Goal: Transaction & Acquisition: Purchase product/service

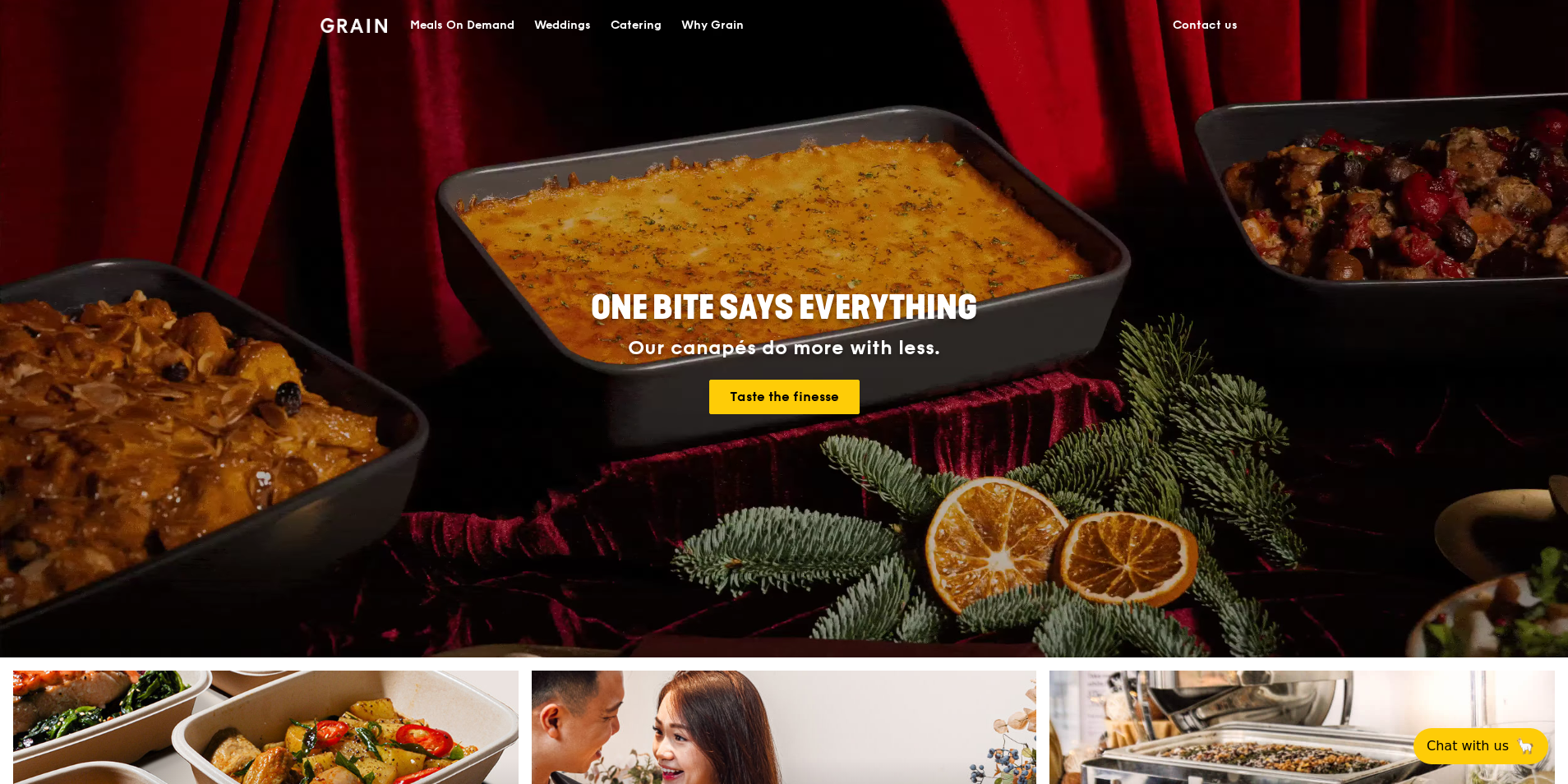
click at [476, 24] on div "Meals On Demand" at bounding box center [462, 26] width 104 height 50
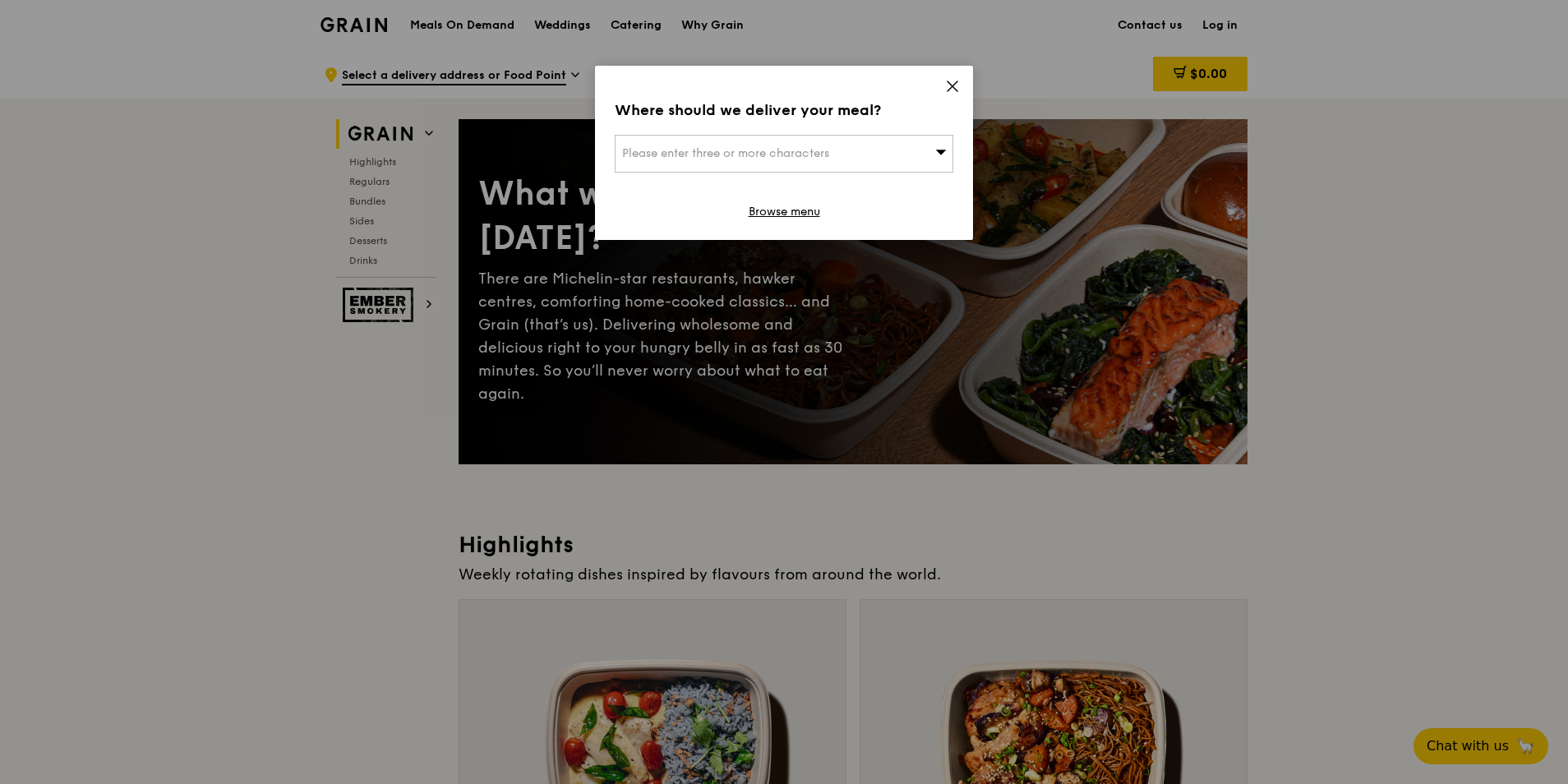
click at [874, 152] on div "Please enter three or more characters" at bounding box center [784, 154] width 338 height 38
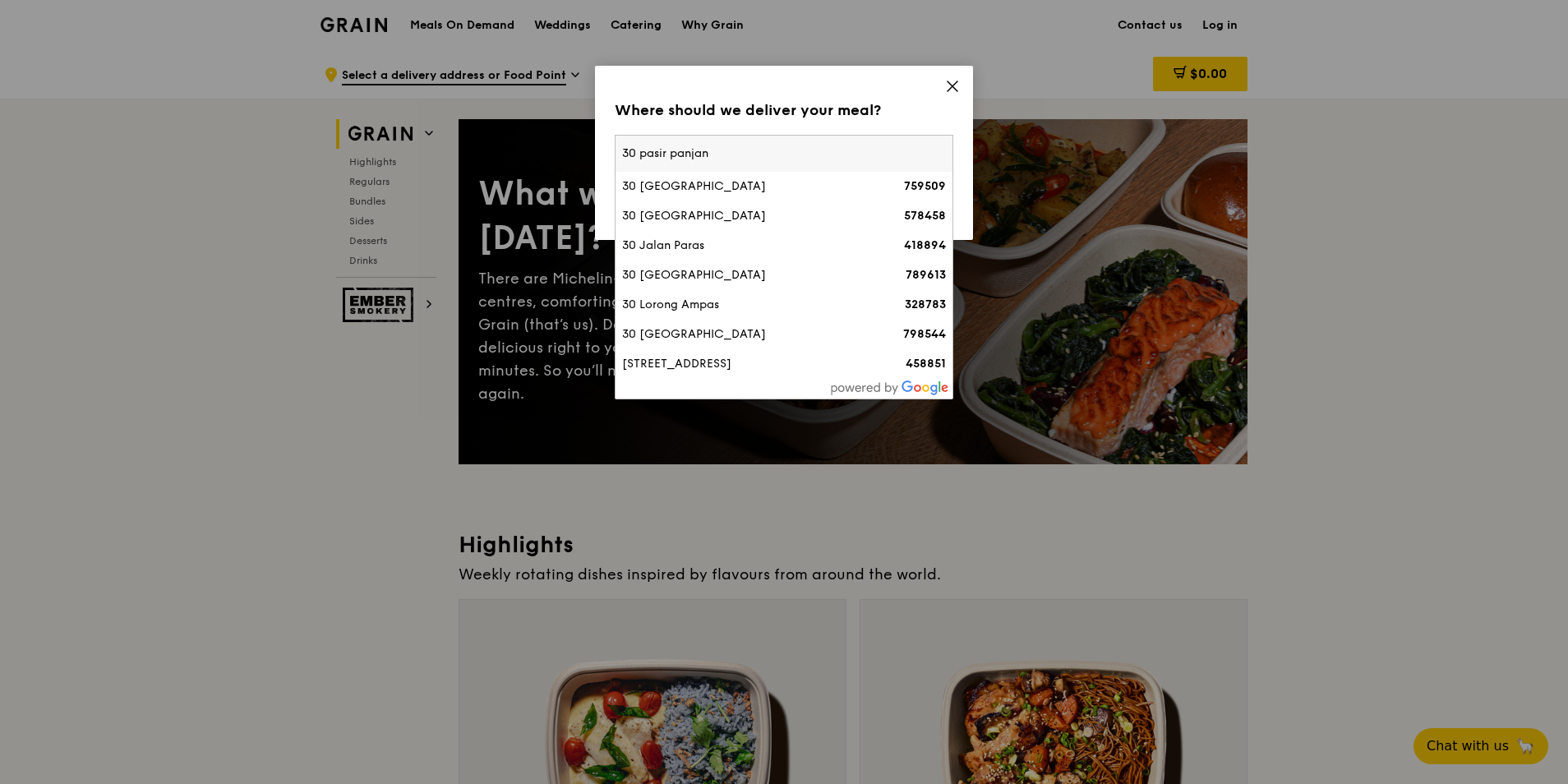
type input "30 pasir panjang"
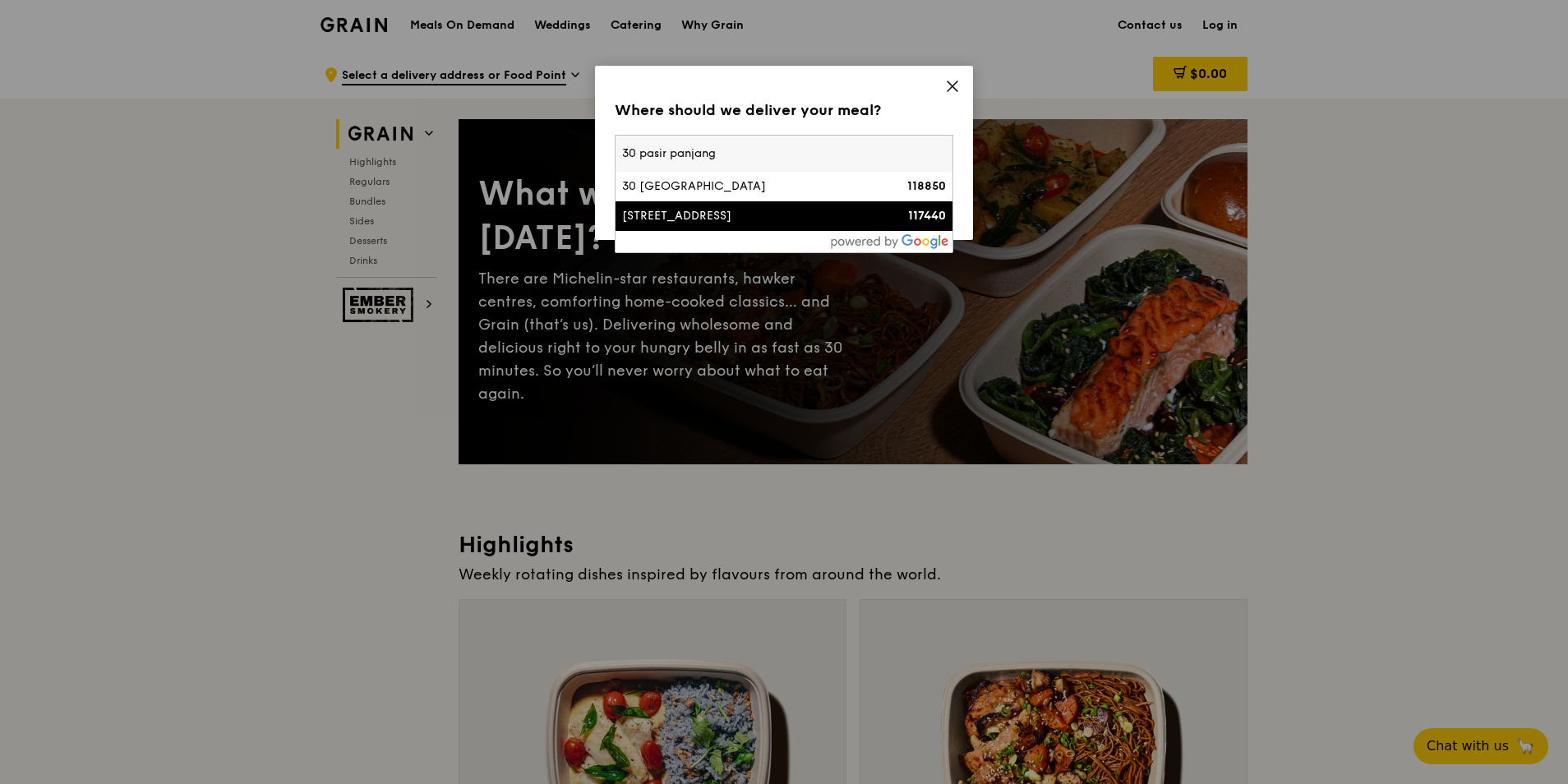
click at [927, 215] on strong "117440" at bounding box center [927, 215] width 38 height 14
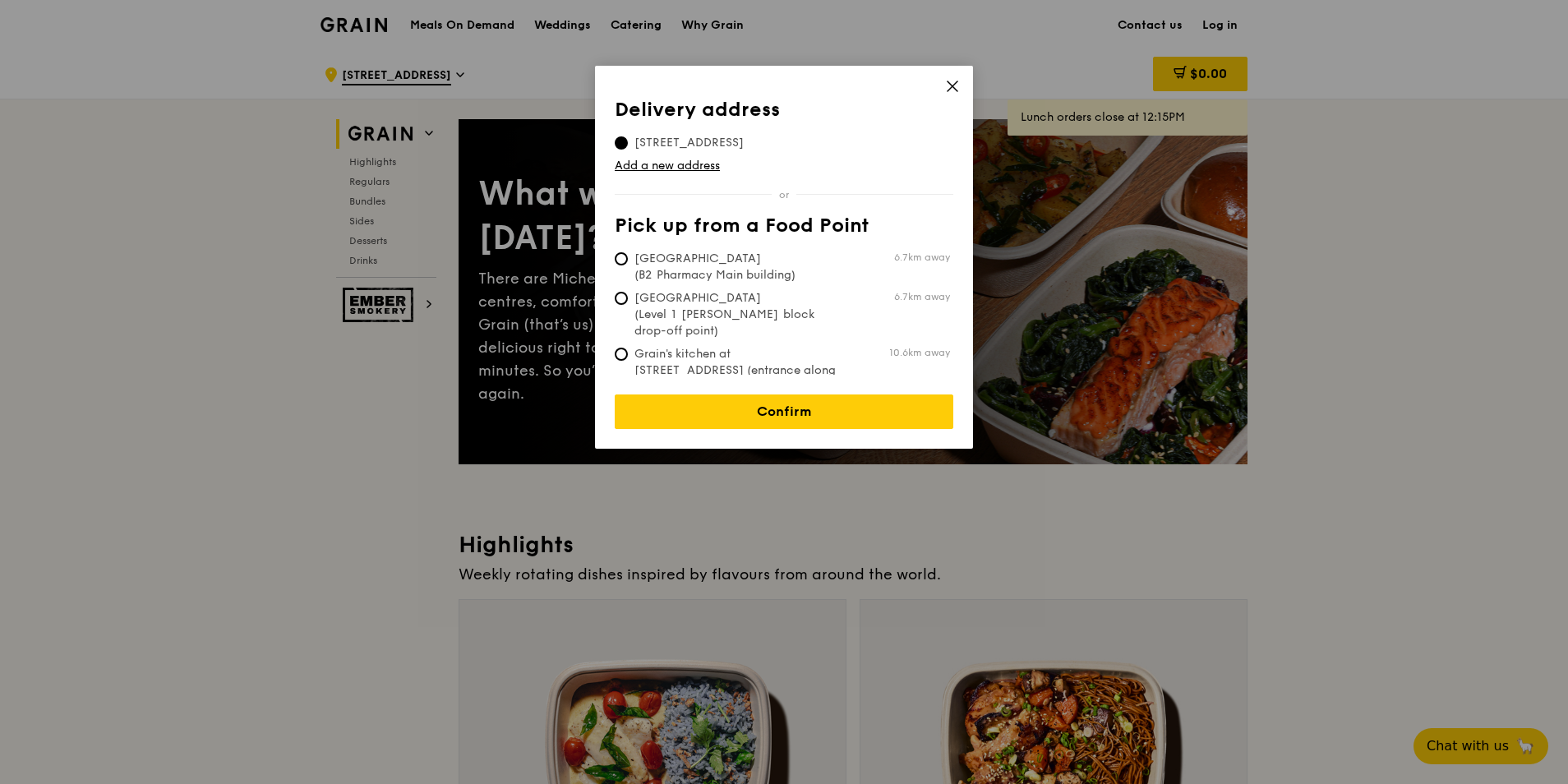
click at [807, 354] on span "Grain's kitchen at [STREET_ADDRESS] (entrance along [PERSON_NAME][GEOGRAPHIC_DA…" at bounding box center [737, 378] width 245 height 66
click at [628, 354] on input "Grain's kitchen at [STREET_ADDRESS] (entrance along [PERSON_NAME][GEOGRAPHIC_DA…" at bounding box center [621, 354] width 13 height 13
radio input "true"
click at [845, 395] on link "Confirm" at bounding box center [784, 412] width 338 height 34
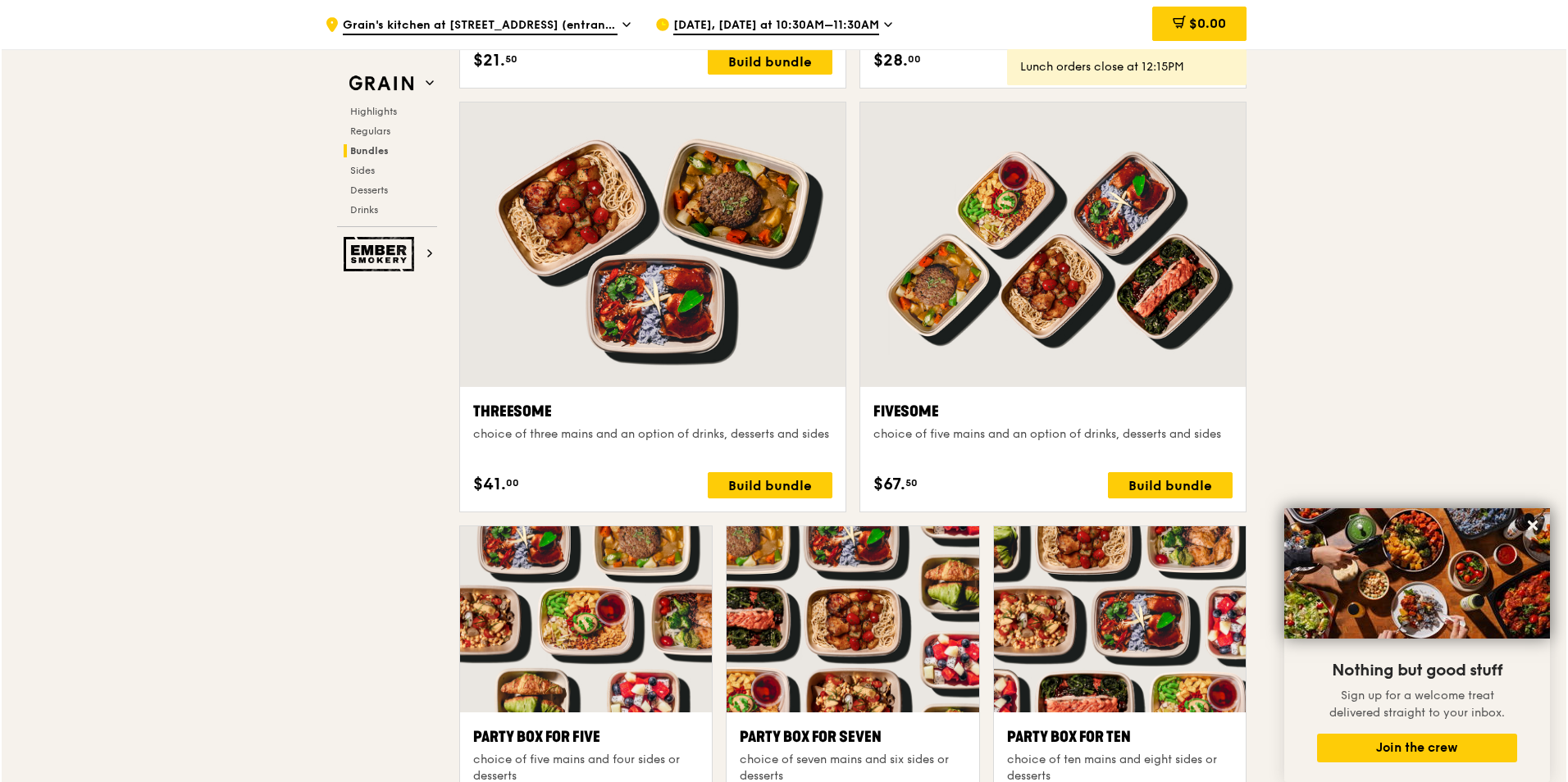
scroll to position [2951, 0]
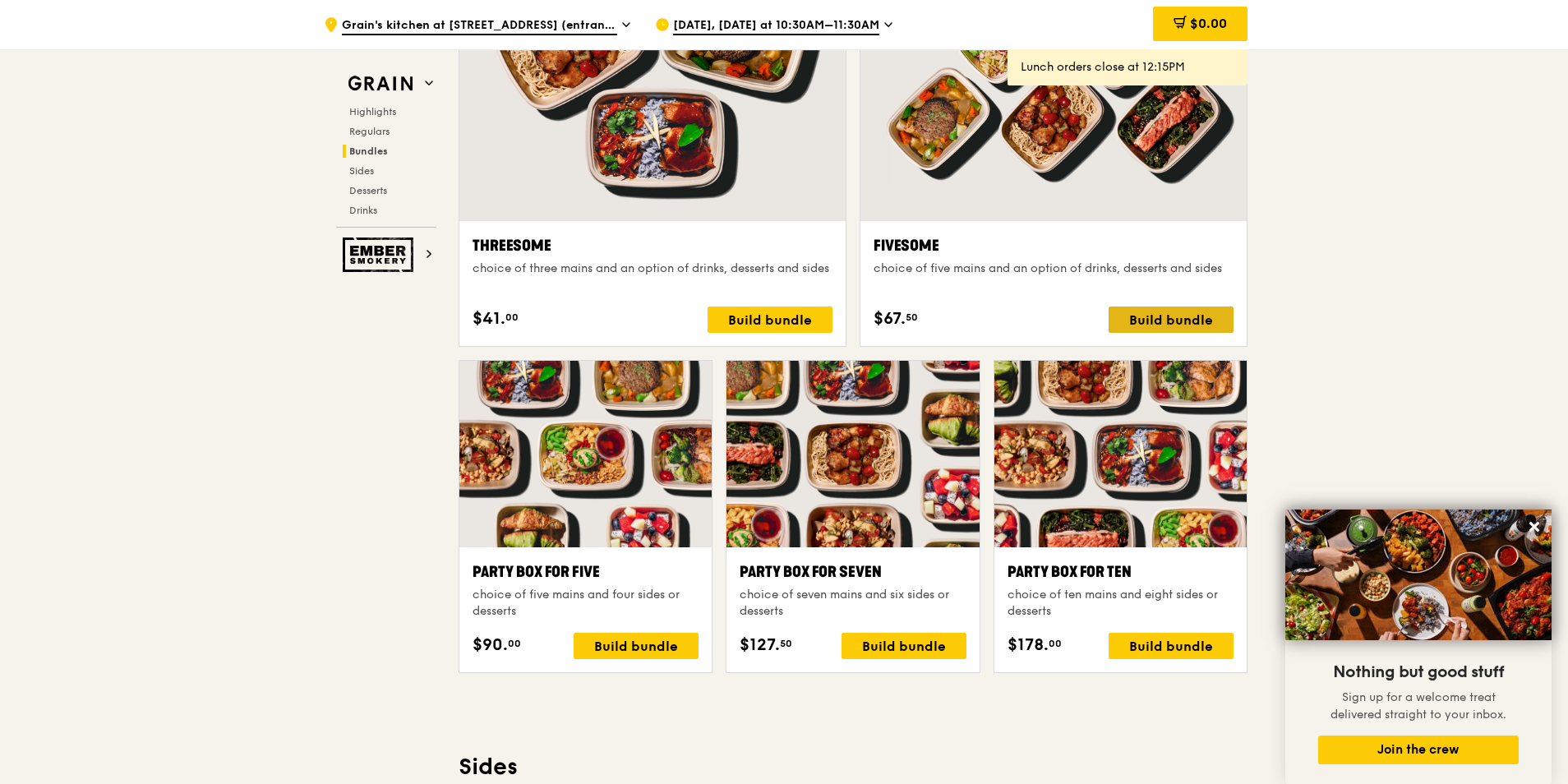
click at [1137, 321] on div "Build bundle" at bounding box center [1171, 319] width 125 height 26
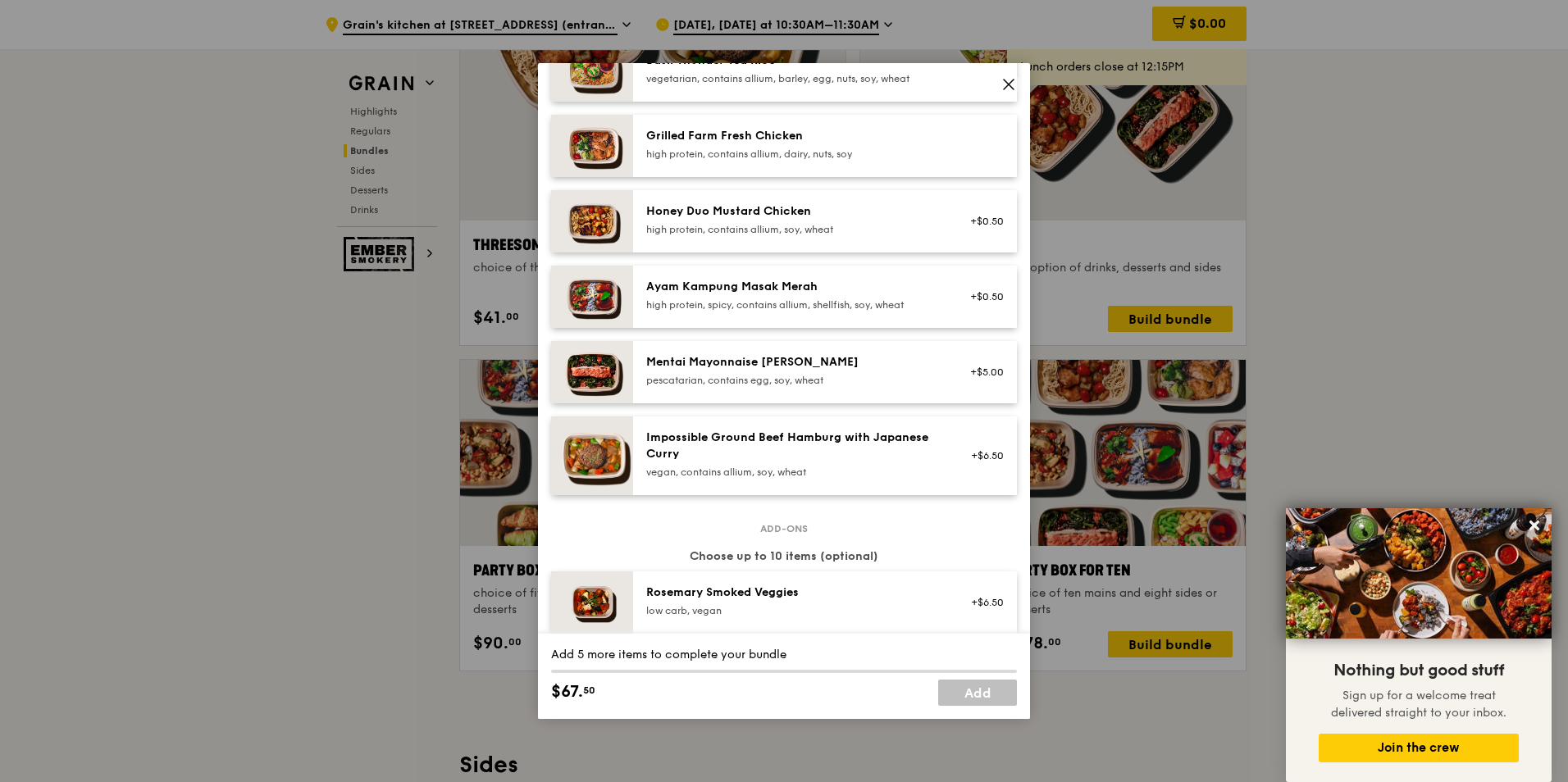
scroll to position [328, 0]
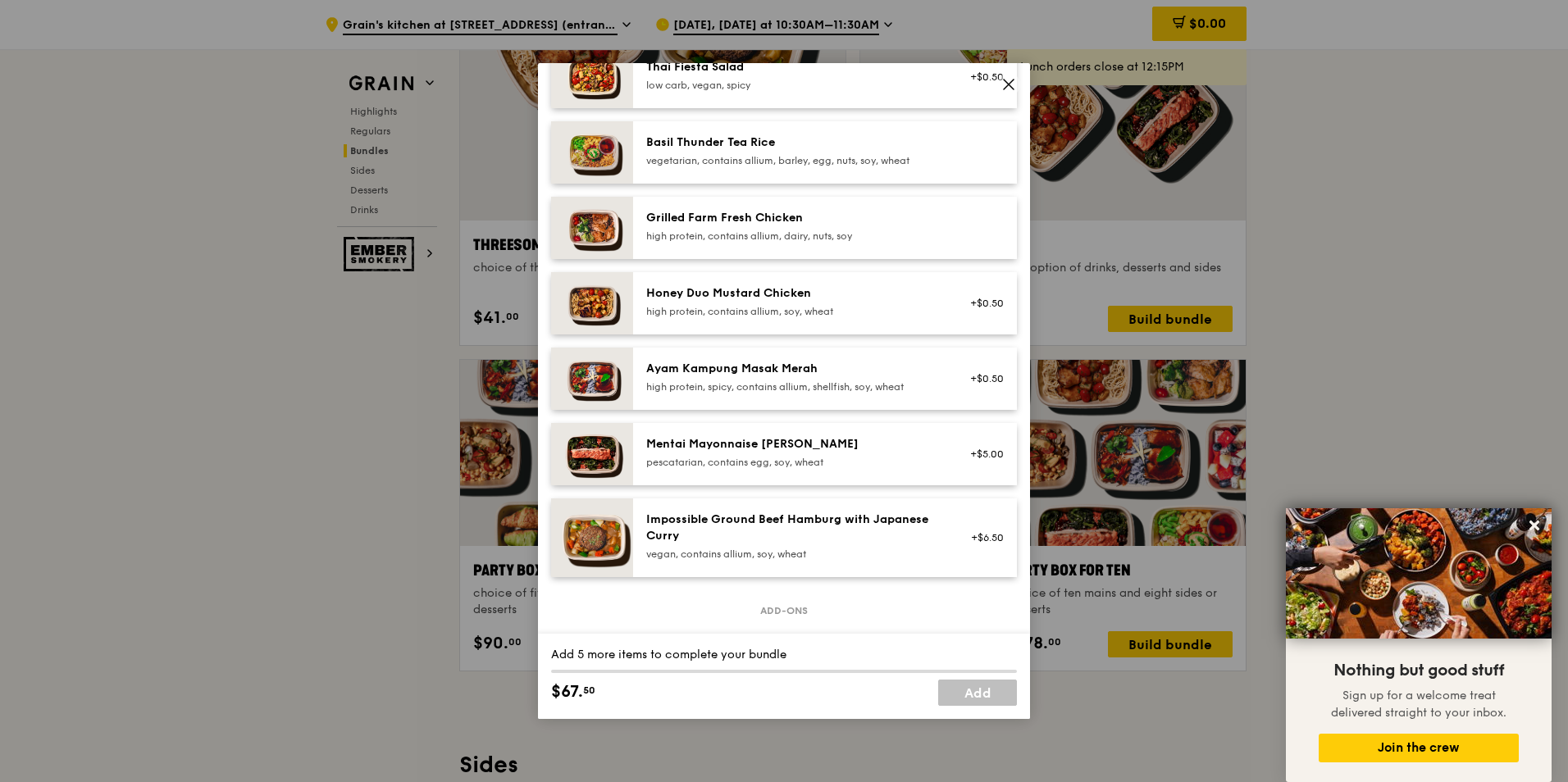
click at [848, 243] on div "high protein, contains allium, dairy, nuts, soy" at bounding box center [793, 235] width 294 height 13
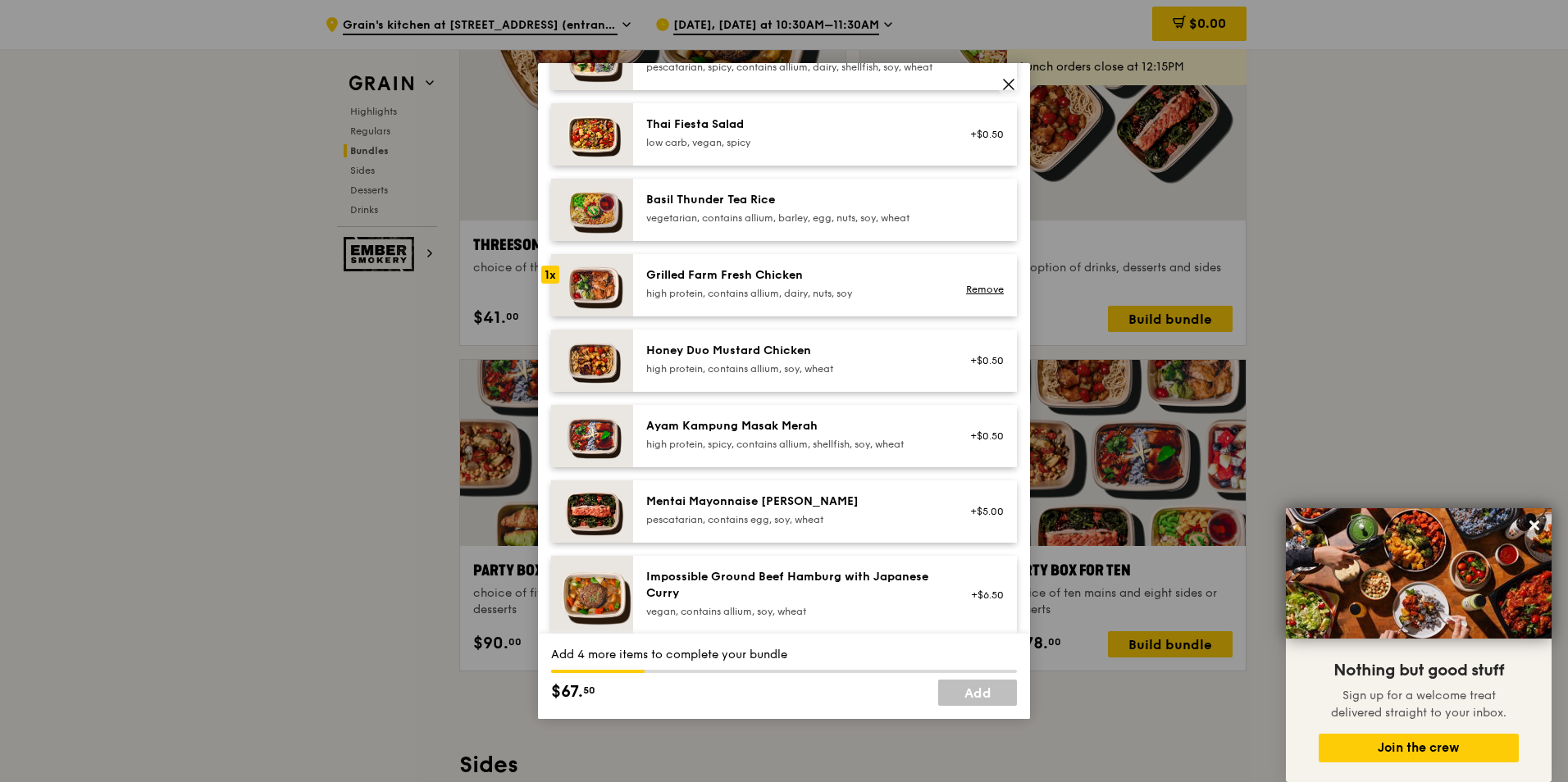
scroll to position [246, 0]
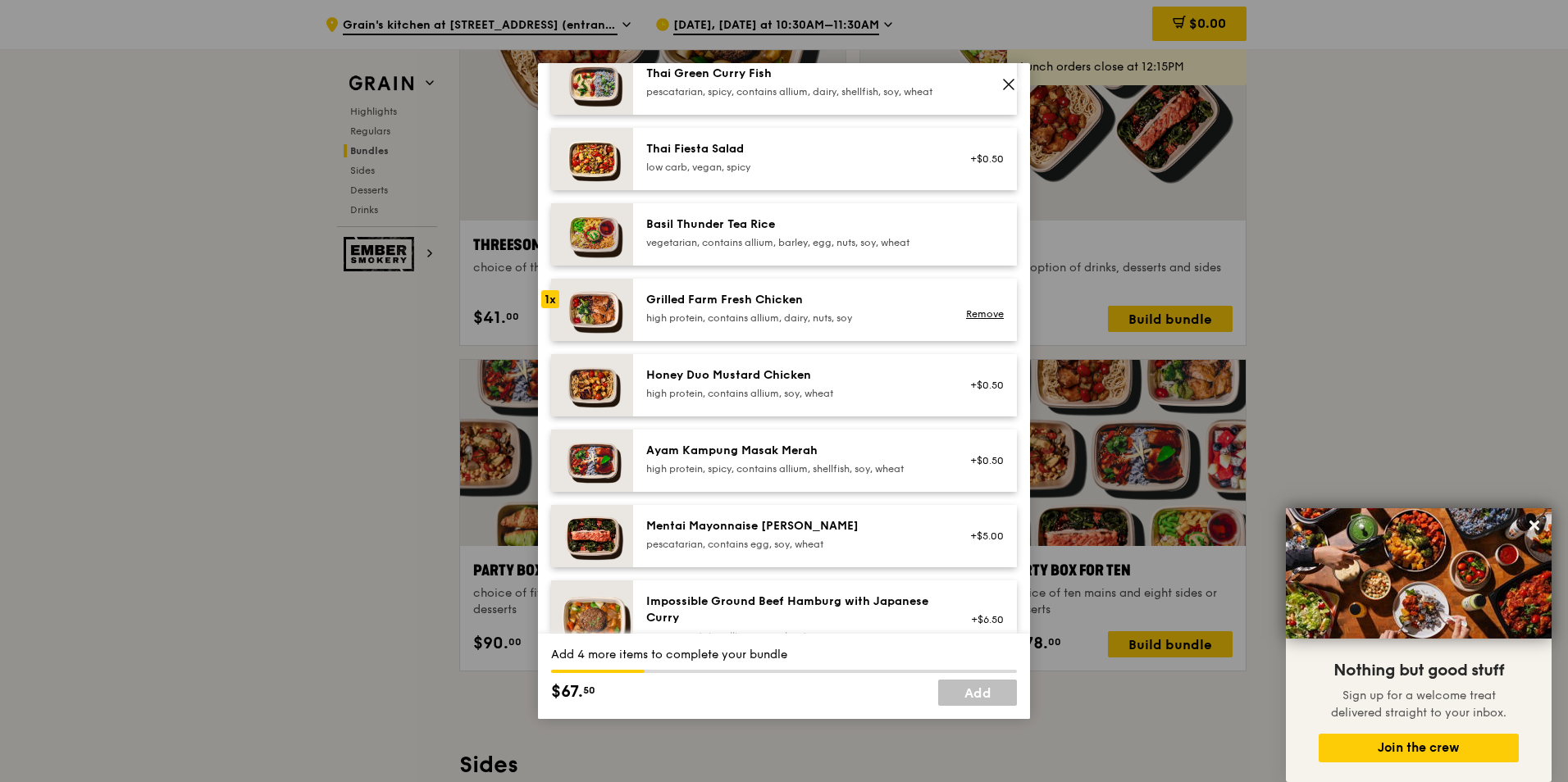
click at [793, 250] on div "vegetarian, contains allium, barley, egg, nuts, soy, wheat" at bounding box center [793, 242] width 294 height 13
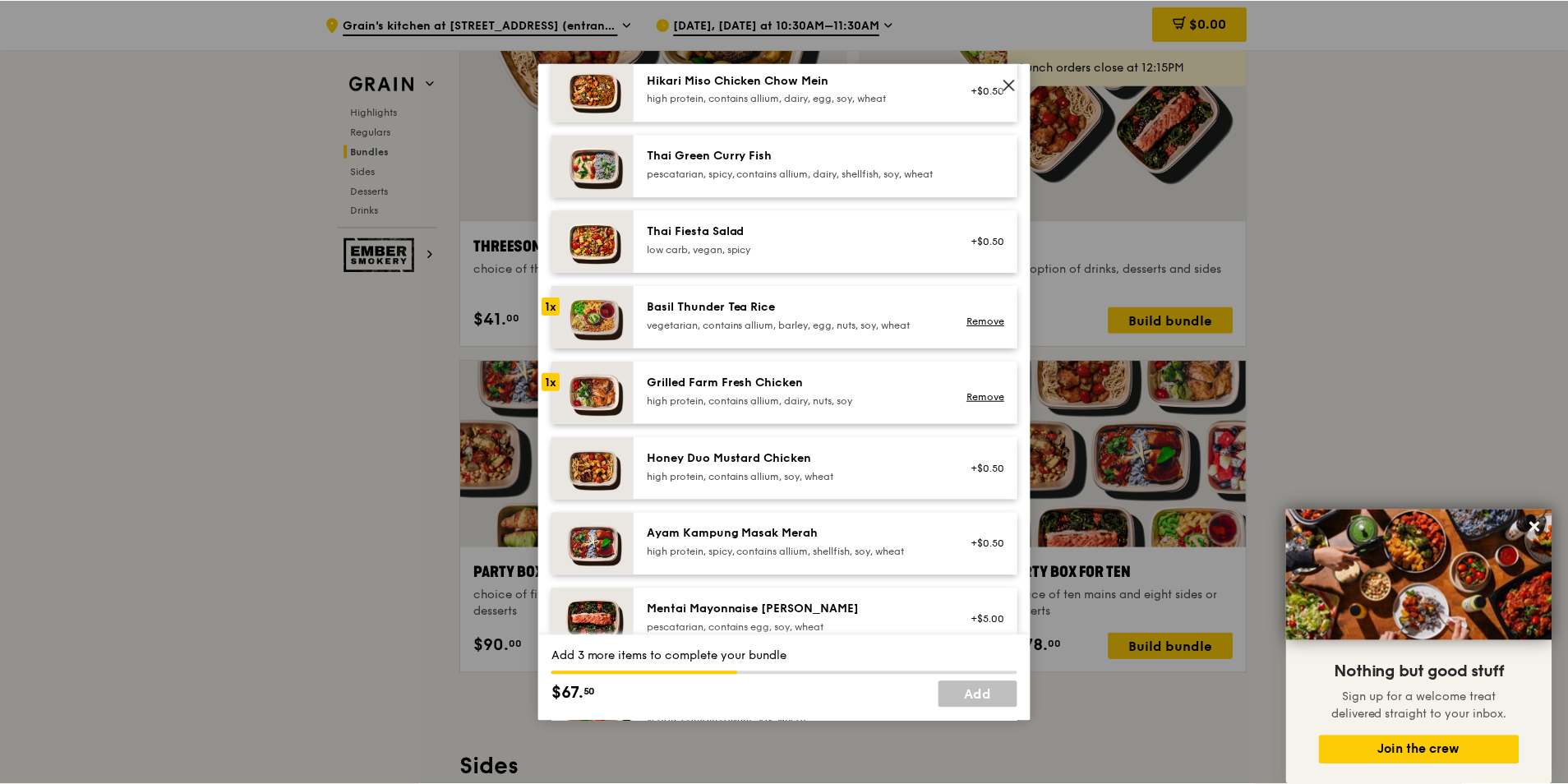
scroll to position [82, 0]
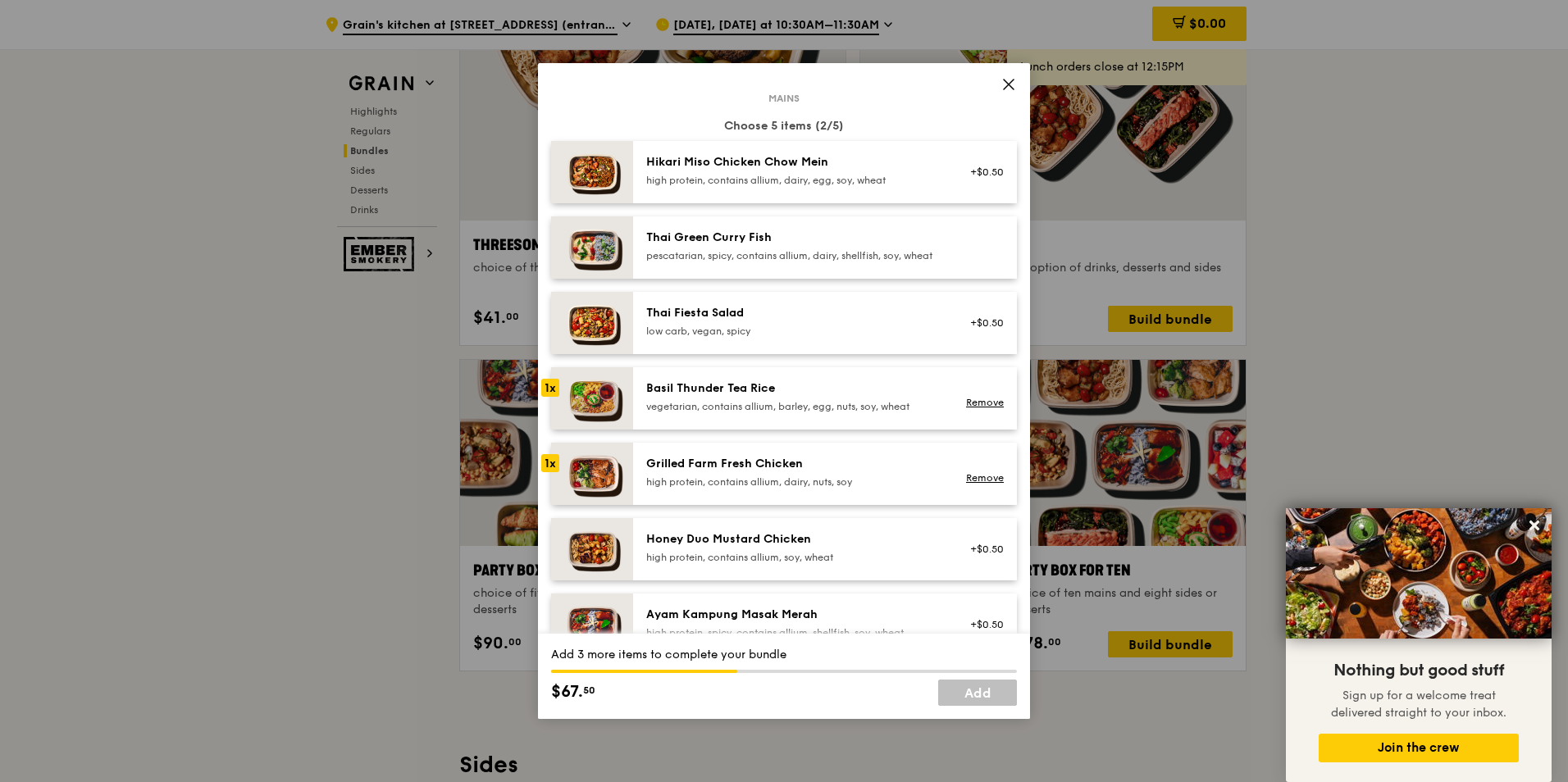
click at [805, 179] on div "high protein, contains allium, dairy, egg, soy, wheat" at bounding box center [793, 180] width 294 height 13
click at [1006, 79] on icon at bounding box center [1008, 83] width 14 height 14
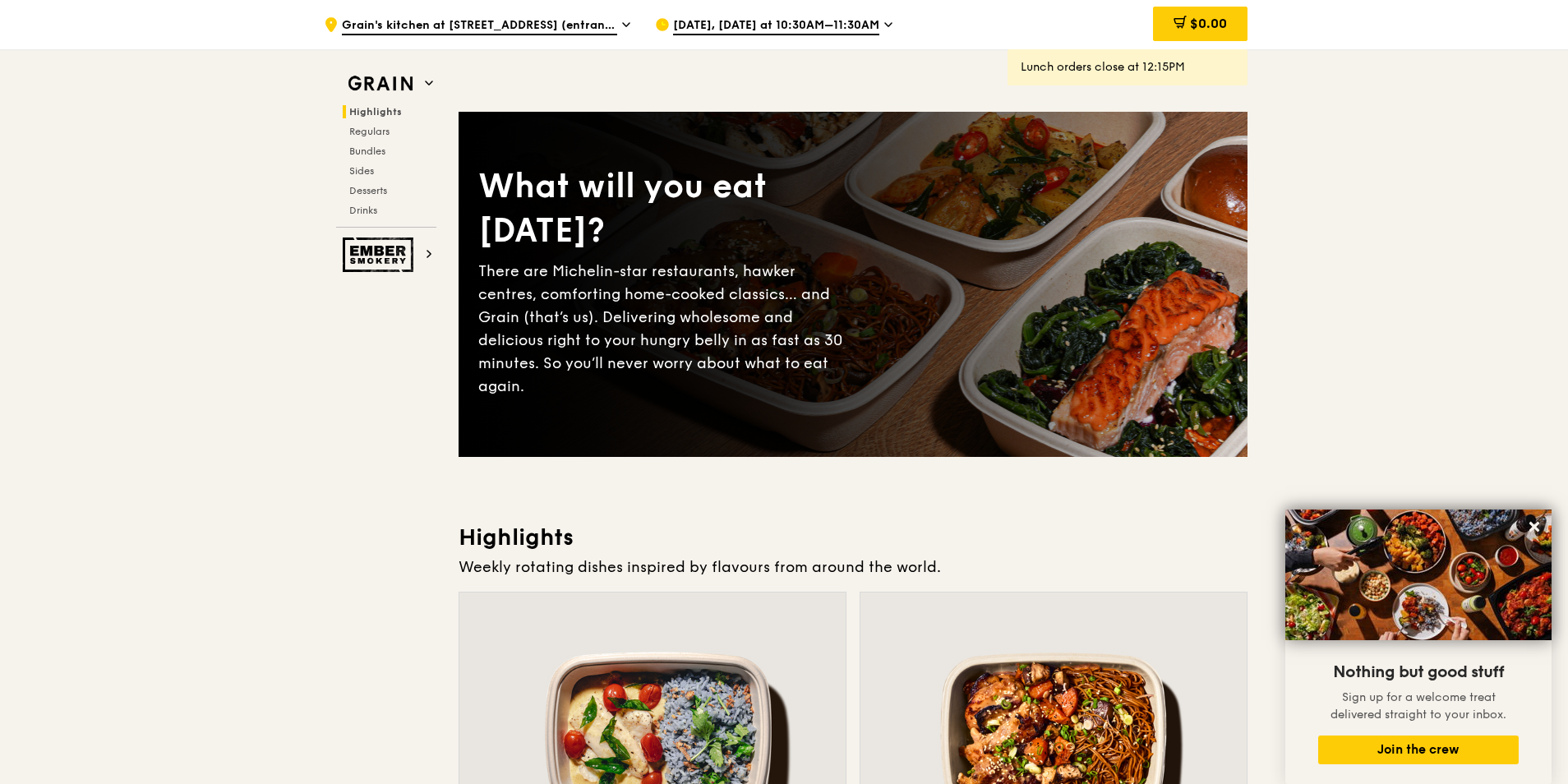
scroll to position [0, 0]
